Goal: Transaction & Acquisition: Purchase product/service

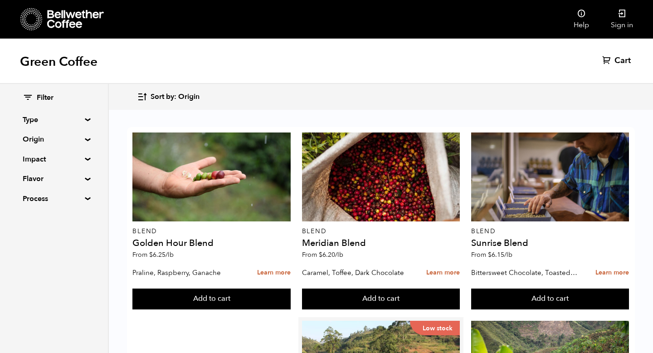
scroll to position [230, 0]
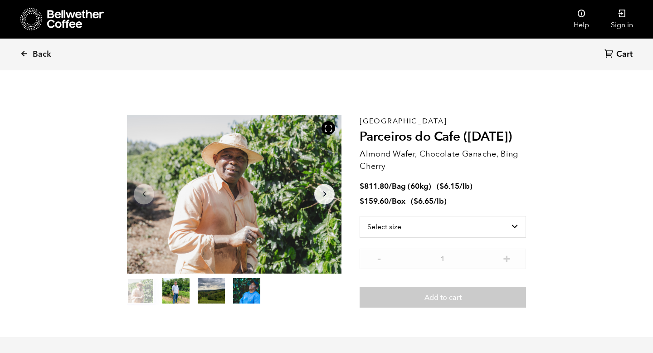
scroll to position [395, 388]
click at [513, 227] on select "Select size Bag (60kg) (132 lbs) Box (24 lbs)" at bounding box center [443, 227] width 166 height 22
select select "bag-3"
click at [360, 216] on select "Select size Bag (60kg) (132 lbs) Box (24 lbs)" at bounding box center [443, 227] width 166 height 22
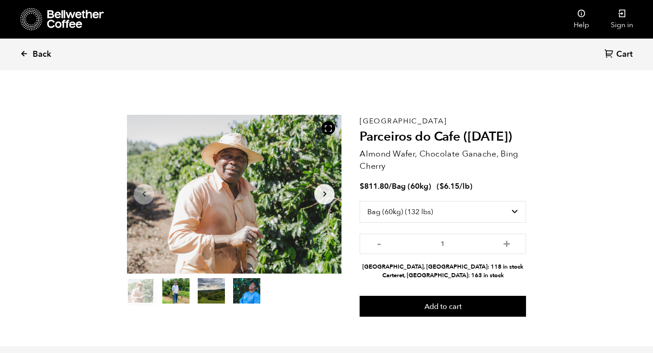
click at [42, 53] on span "Back" at bounding box center [42, 54] width 19 height 11
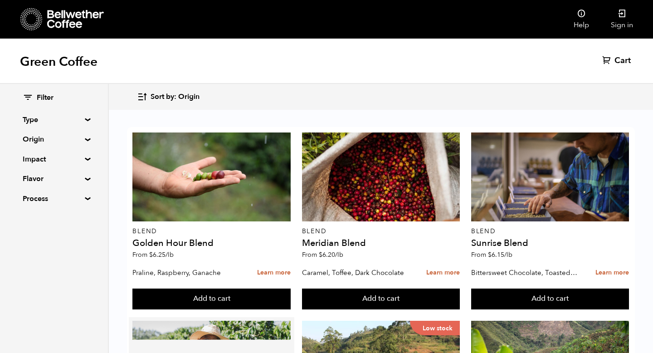
scroll to position [245, 0]
click at [212, 288] on button "Add to cart" at bounding box center [211, 298] width 158 height 21
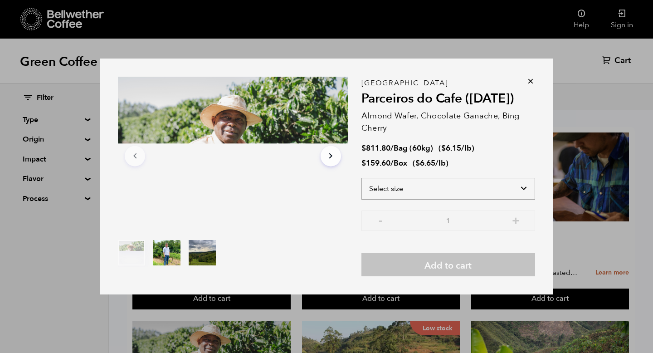
click at [524, 188] on select "Select size Bag (60kg) (132 lbs) Box (24 lbs)" at bounding box center [448, 189] width 174 height 22
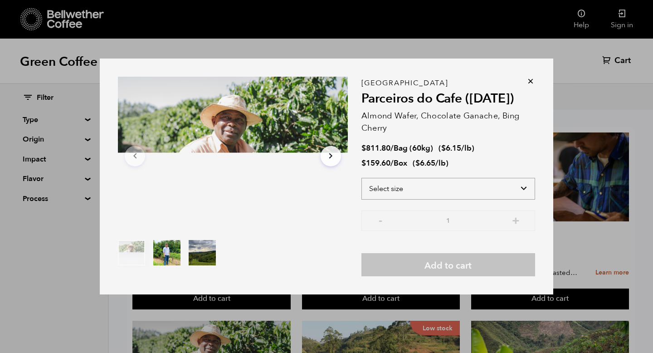
select select "bag-3"
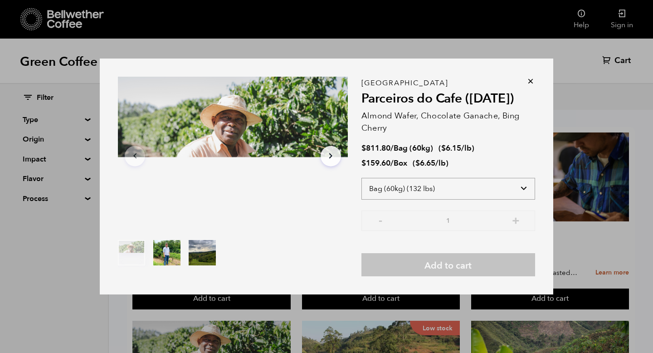
click at [361, 178] on select "Select size Bag (60kg) (132 lbs) Box (24 lbs)" at bounding box center [448, 189] width 174 height 22
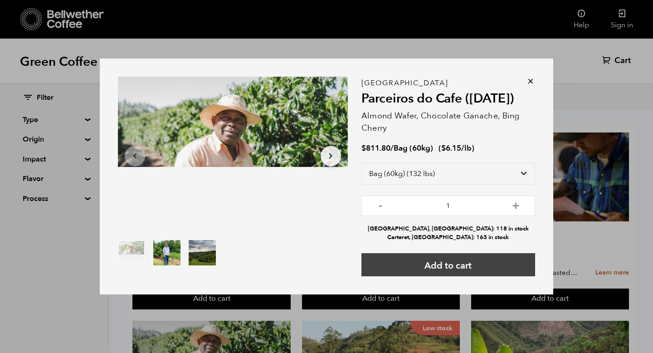
click at [445, 263] on button "Add to cart" at bounding box center [448, 264] width 174 height 23
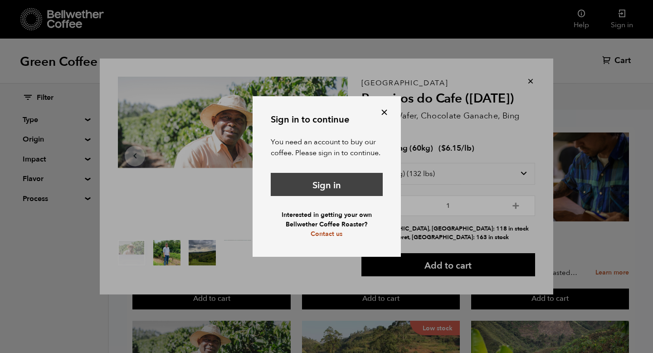
click at [318, 183] on link "Sign in" at bounding box center [327, 184] width 112 height 23
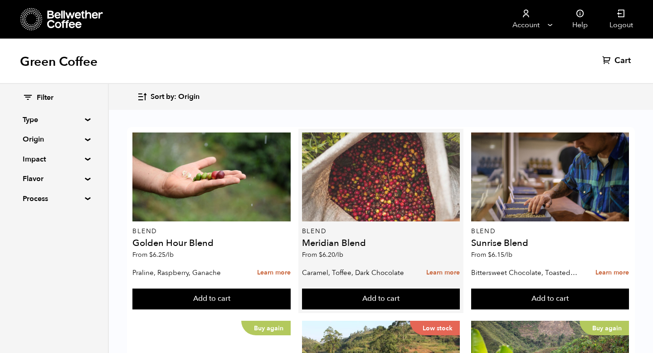
scroll to position [190, 0]
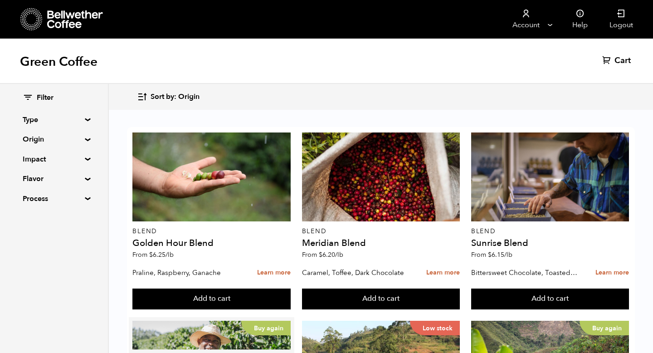
click at [214, 293] on button "Add to cart" at bounding box center [211, 298] width 158 height 21
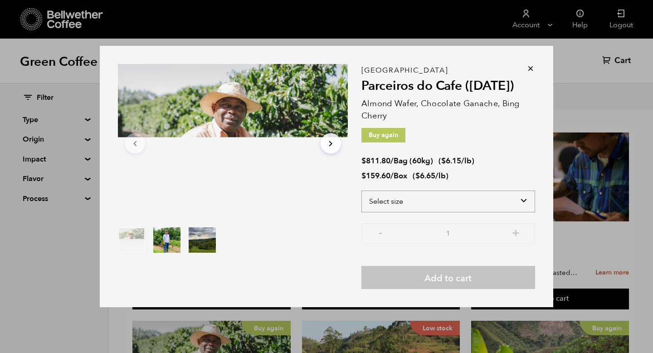
click at [519, 194] on select "Select size Bag (60kg) (132 lbs) Box (24 lbs)" at bounding box center [448, 201] width 174 height 22
select select "bag-3"
click at [361, 190] on select "Select size Bag (60kg) (132 lbs) Box (24 lbs)" at bounding box center [448, 201] width 174 height 22
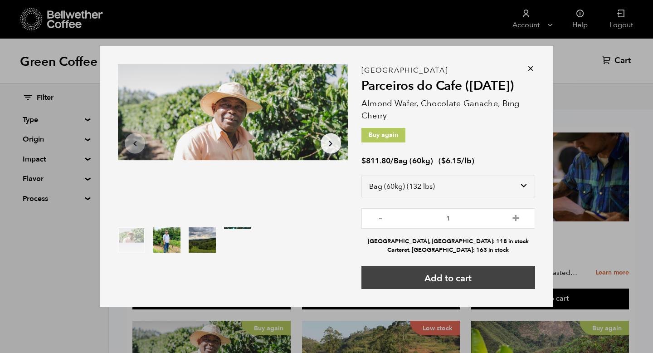
click at [456, 277] on button "Add to cart" at bounding box center [448, 277] width 174 height 23
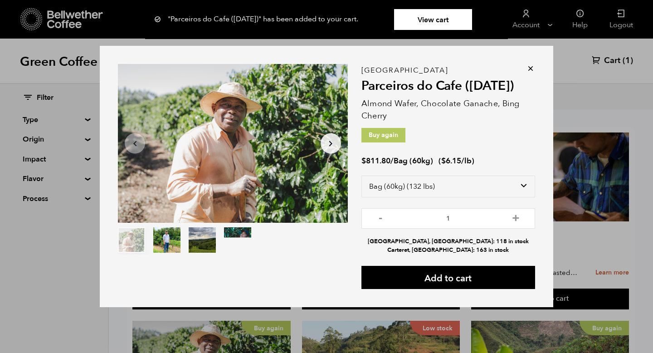
click at [531, 66] on icon at bounding box center [530, 68] width 9 height 9
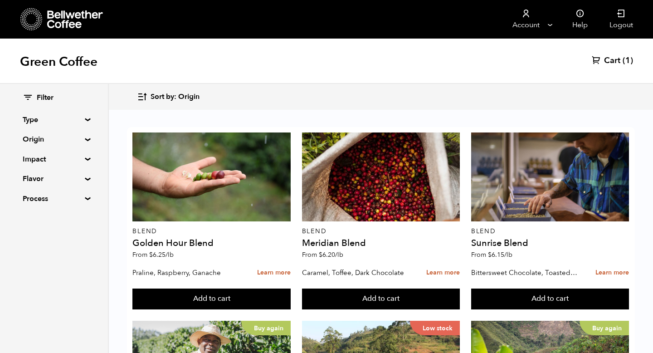
click at [607, 60] on span "Cart" at bounding box center [612, 60] width 16 height 11
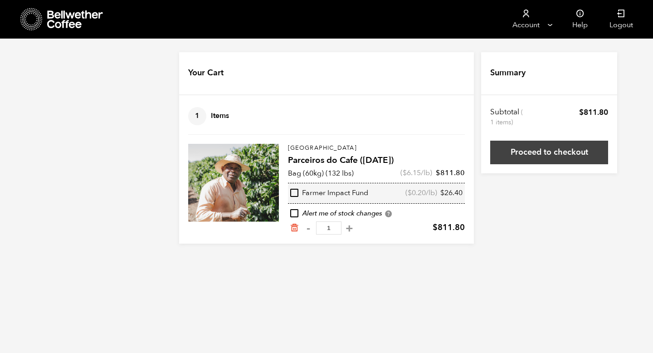
click at [545, 156] on link "Proceed to checkout" at bounding box center [549, 153] width 118 height 24
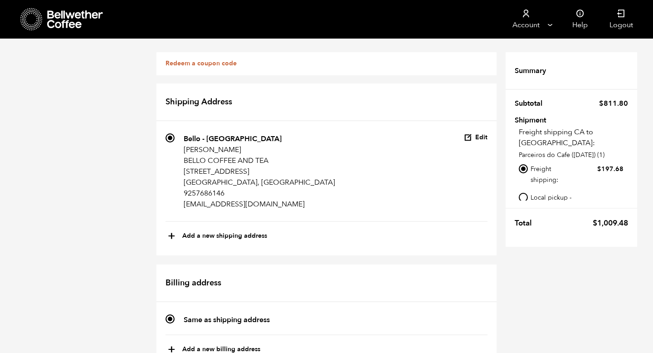
click at [522, 193] on input "Local pickup - [GEOGRAPHIC_DATA], [GEOGRAPHIC_DATA]" at bounding box center [523, 197] width 9 height 9
radio input "true"
